Goal: Task Accomplishment & Management: Complete application form

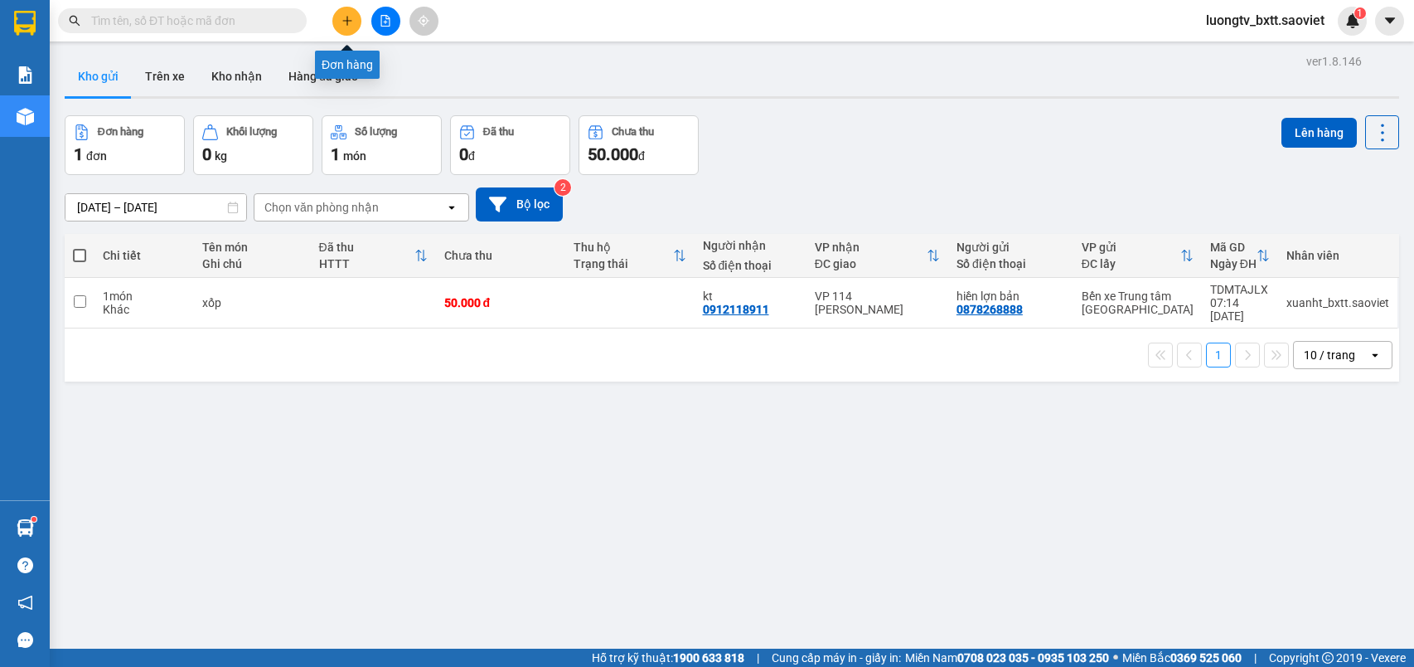
click at [339, 20] on button at bounding box center [346, 21] width 29 height 29
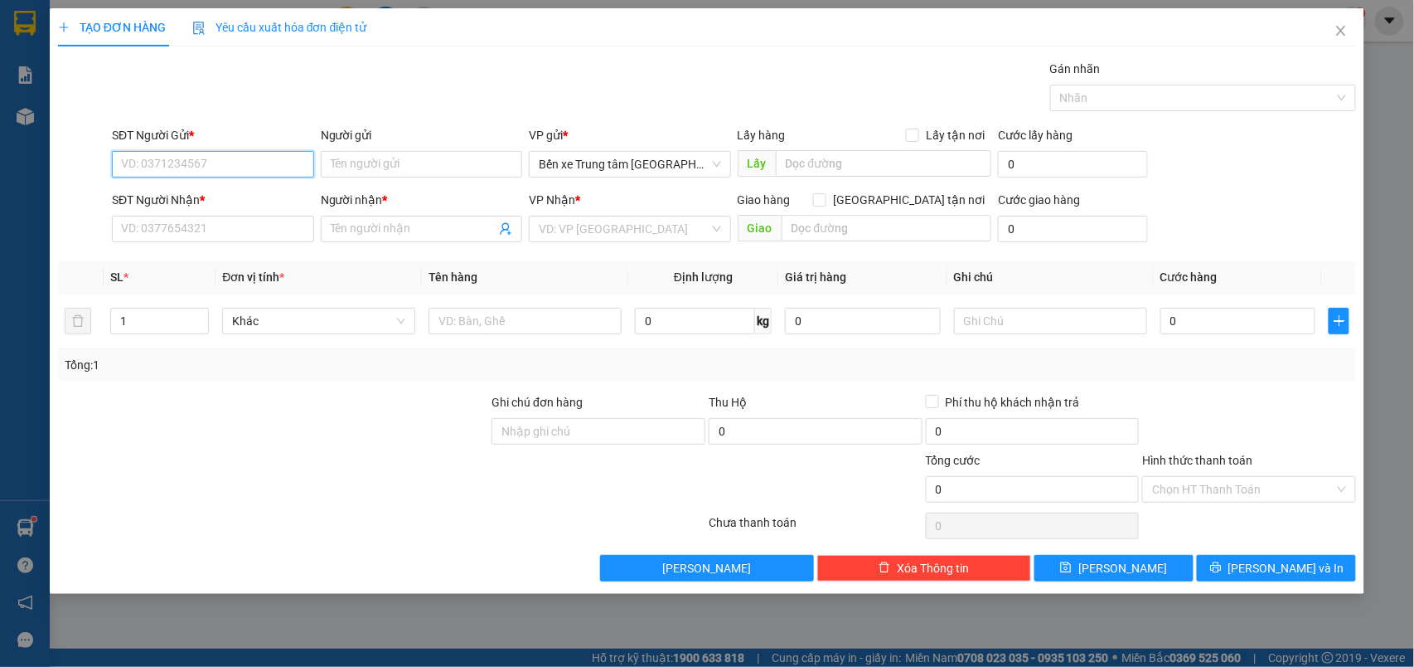
click at [286, 173] on input "SĐT Người Gửi *" at bounding box center [213, 164] width 202 height 27
click at [237, 199] on div "0816781776 - công" at bounding box center [213, 198] width 182 height 18
type input "0816781776"
type input "công"
type input "0862434737"
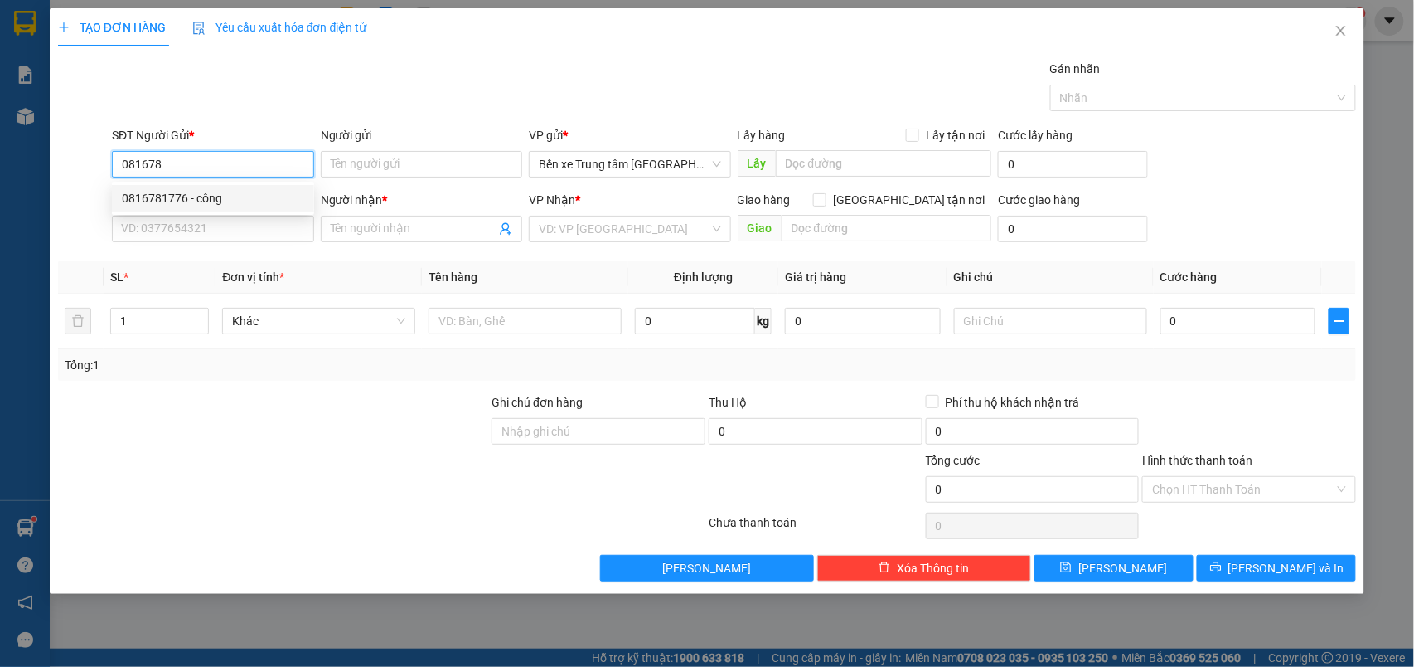
type input "nhi"
type input "0816781776"
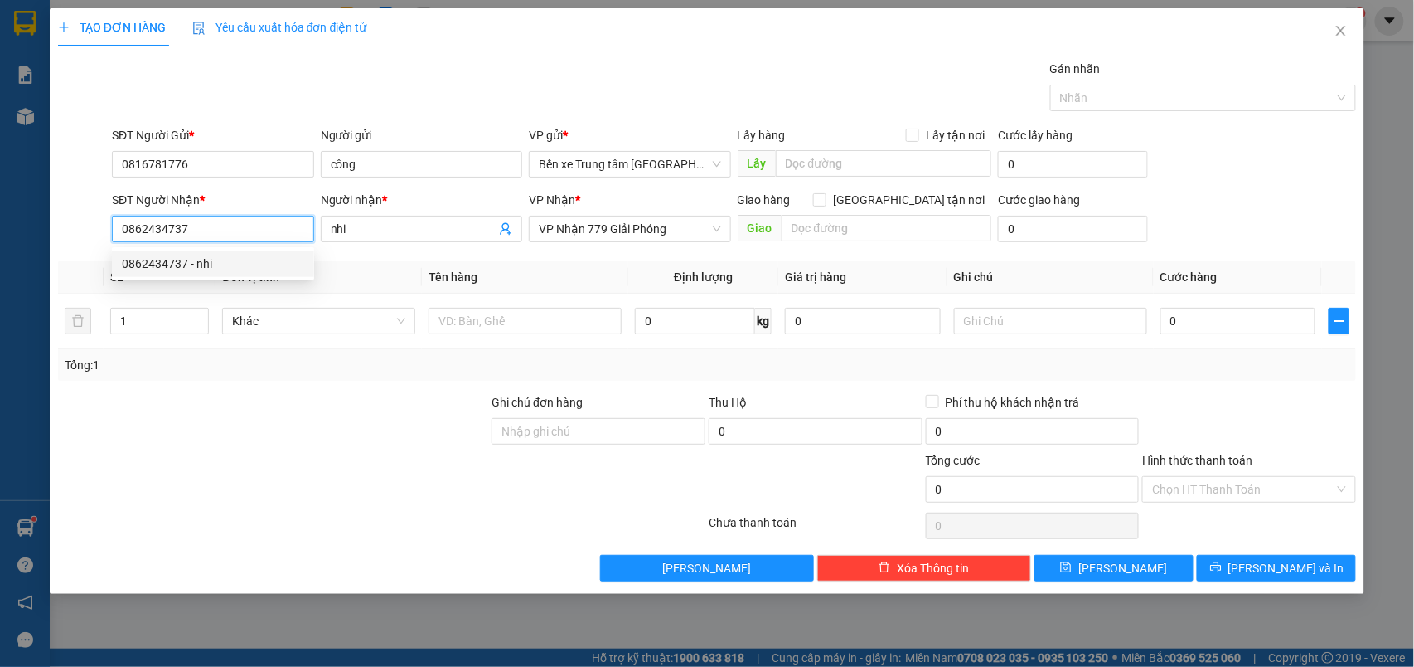
drag, startPoint x: 207, startPoint y: 230, endPoint x: 76, endPoint y: 219, distance: 131.5
click at [76, 219] on div "SĐT Người Nhận * 0862434737 Người nhận * nhi VP Nhận * VP Nhận 779 Giải Phóng G…" at bounding box center [707, 220] width 1303 height 58
click at [213, 255] on div "0862434737 - nhi" at bounding box center [213, 264] width 182 height 18
click at [206, 491] on div at bounding box center [273, 480] width 434 height 58
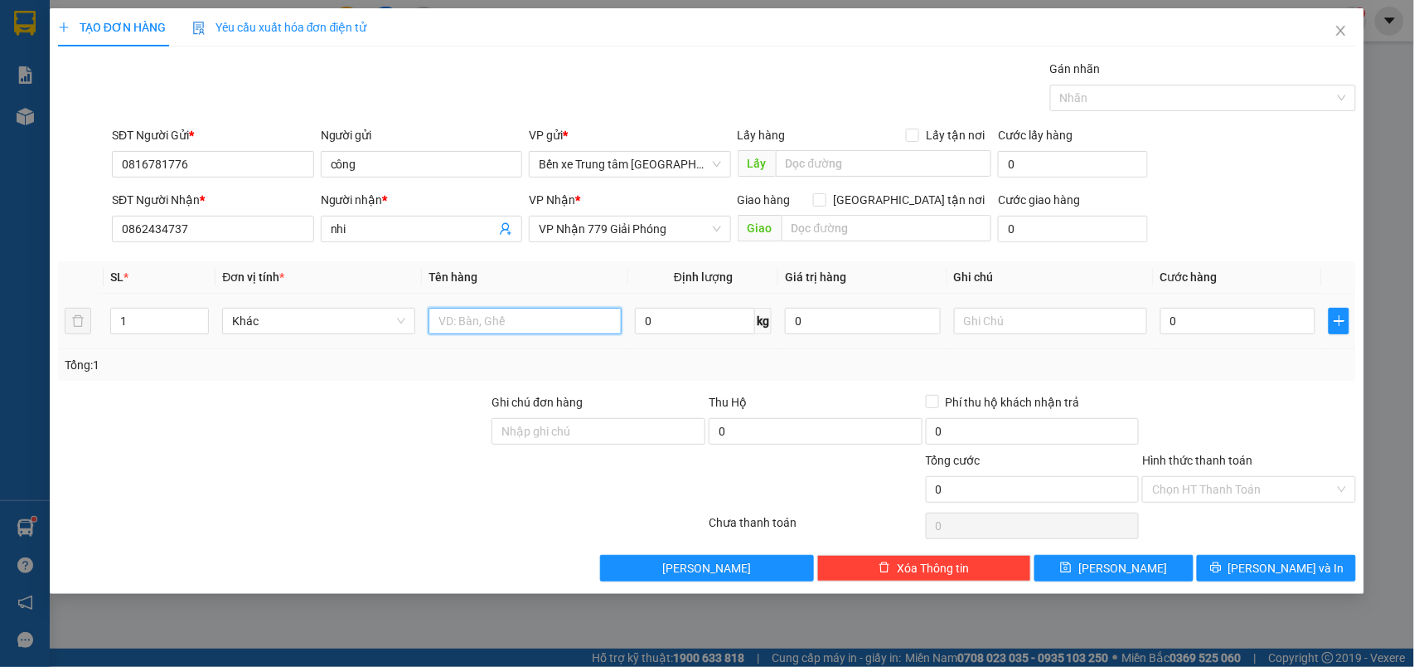
click at [529, 328] on input "text" at bounding box center [525, 321] width 193 height 27
type input "XỐP"
click at [1008, 326] on input "text" at bounding box center [1050, 321] width 193 height 27
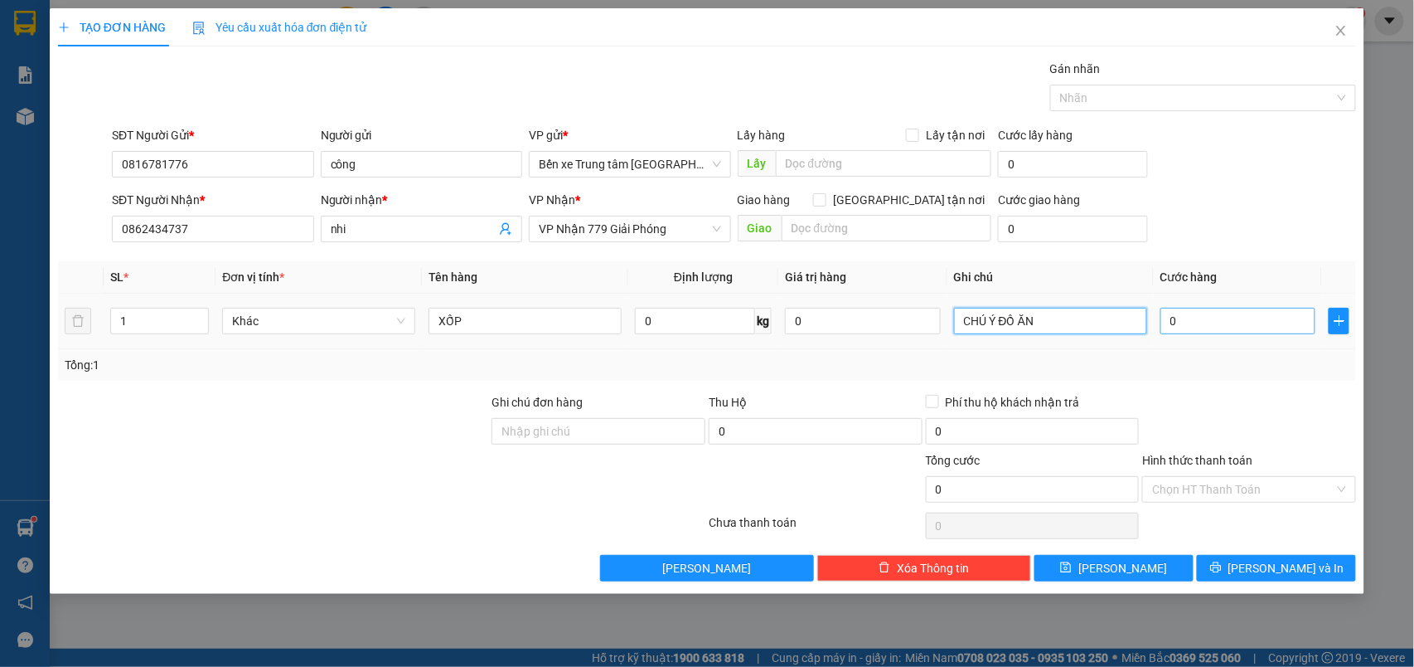
type input "CHÚ Ý ĐỒ ĂN"
click at [1207, 319] on input "0" at bounding box center [1239, 321] width 156 height 27
type input "5"
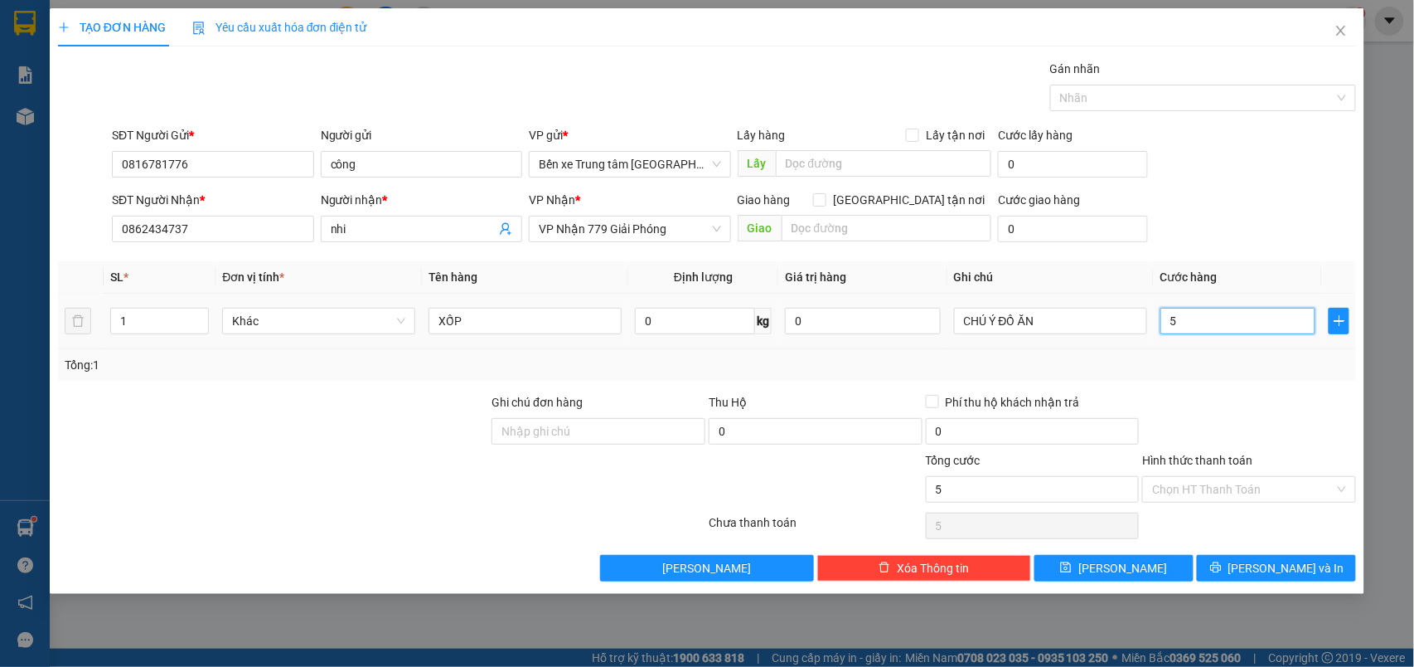
type input "50"
type input "50.000"
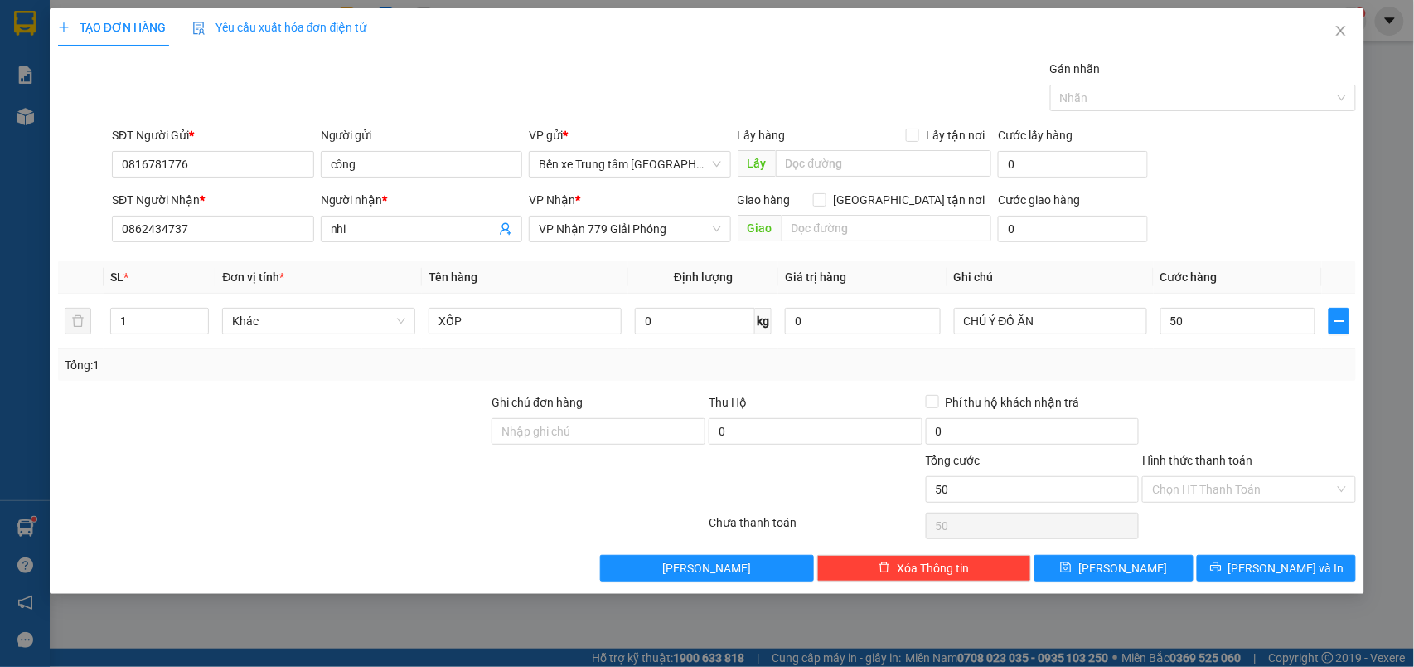
type input "50.000"
click at [1229, 190] on form "SĐT Người Gửi * 0816781776 Người gửi công VP gửi * Bến xe Trung tâm Lào Cai Lấy…" at bounding box center [707, 187] width 1299 height 123
click at [1268, 572] on span "[PERSON_NAME] và In" at bounding box center [1287, 568] width 116 height 18
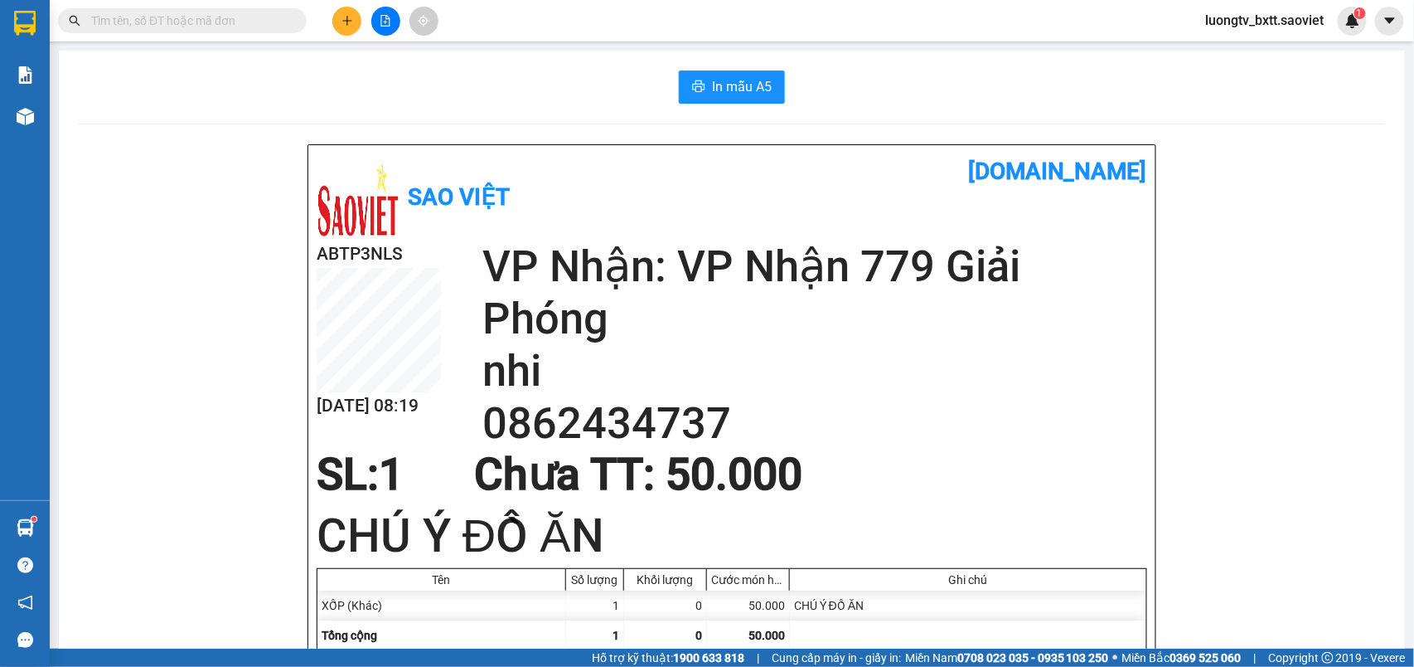
drag, startPoint x: 434, startPoint y: 101, endPoint x: 436, endPoint y: 70, distance: 30.7
click at [434, 100] on div "In mẫu A5" at bounding box center [732, 86] width 1307 height 33
